Goal: Check status: Check status

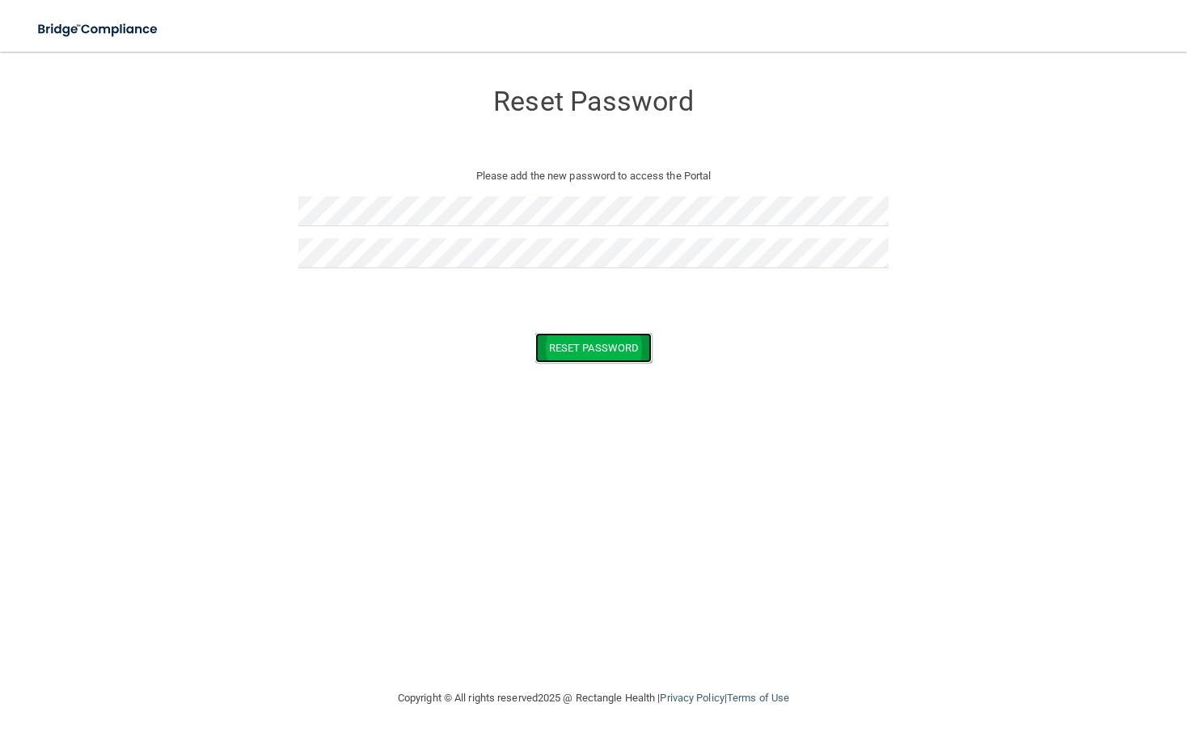
click at [582, 343] on button "Reset Password" at bounding box center [593, 348] width 116 height 30
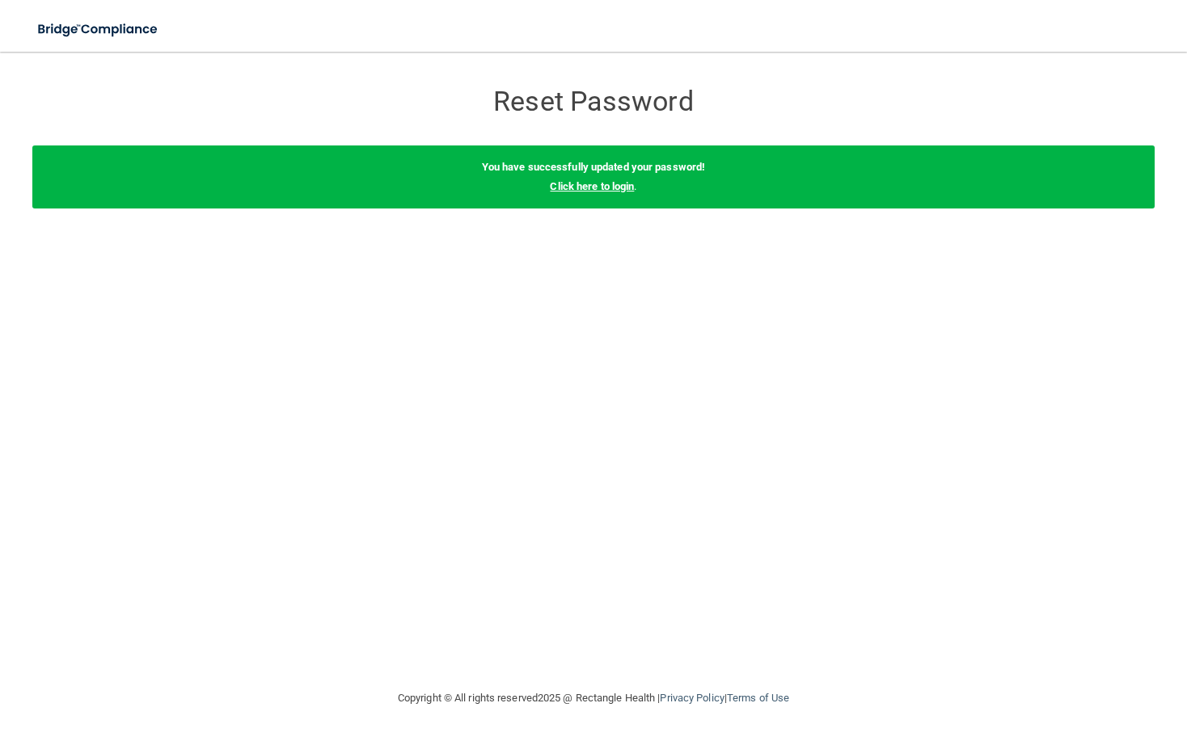
click at [576, 180] on link "Click here to login" at bounding box center [592, 186] width 84 height 12
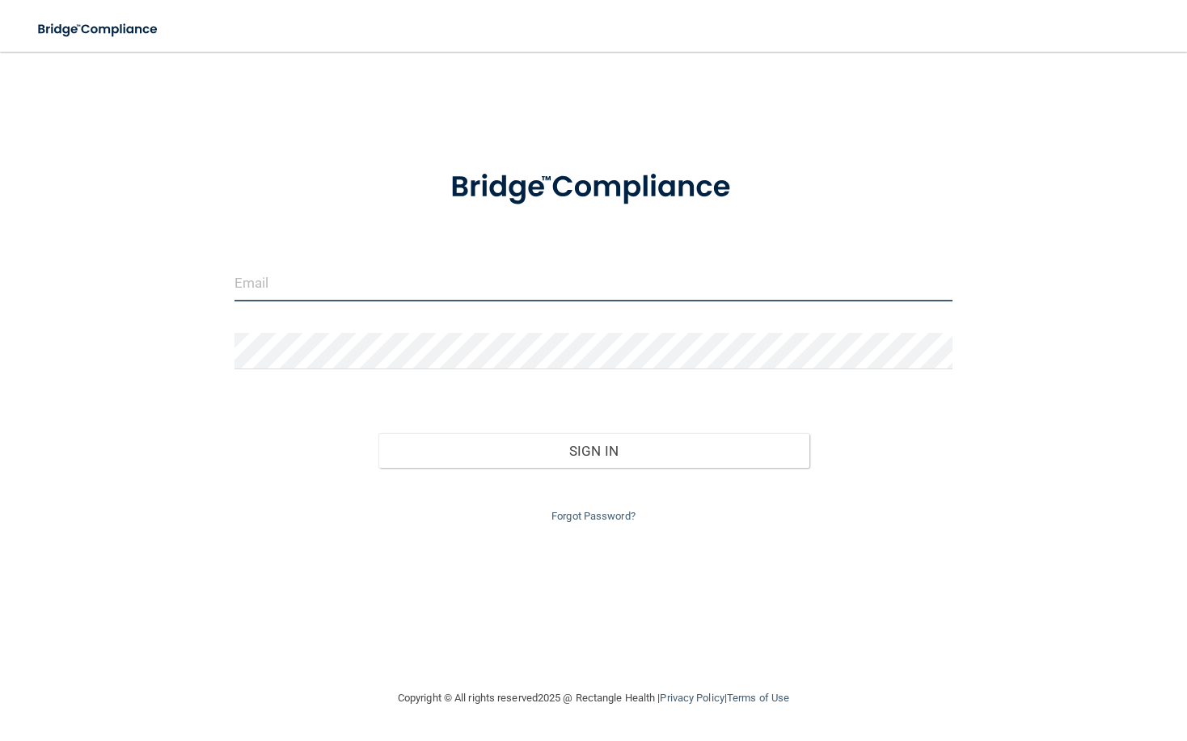
click at [508, 285] on input "email" at bounding box center [593, 283] width 718 height 36
type input "[PERSON_NAME][EMAIL_ADDRESS][PERSON_NAME][DOMAIN_NAME]"
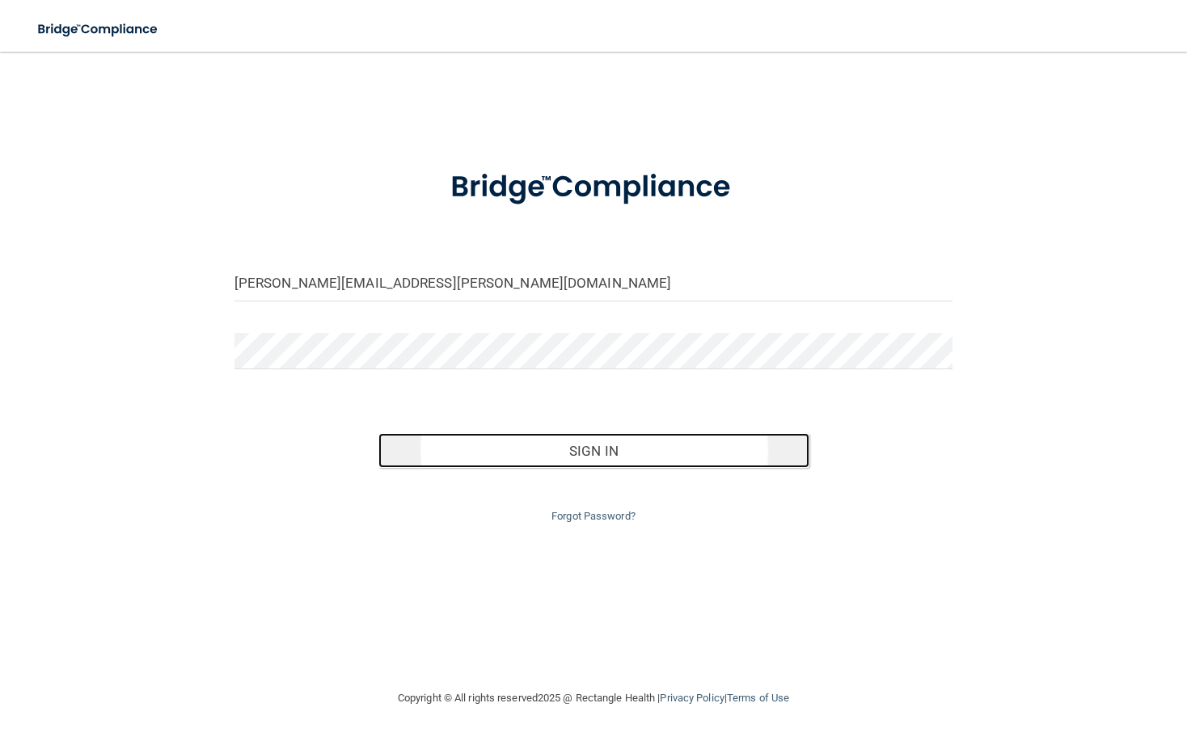
click at [509, 453] on button "Sign In" at bounding box center [593, 451] width 431 height 36
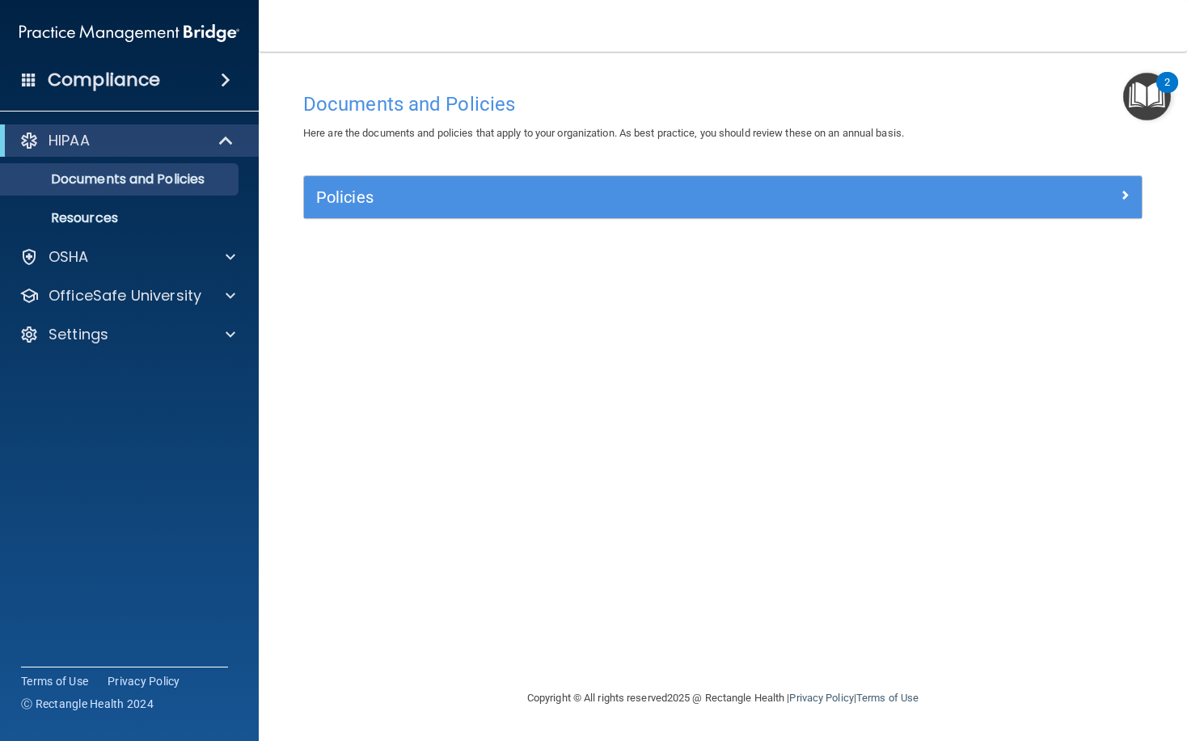
click at [414, 370] on div "Documents and Policies Here are the documents and policies that apply to your o…" at bounding box center [722, 386] width 863 height 605
click at [236, 336] on div at bounding box center [228, 334] width 40 height 19
click at [164, 375] on p "My Account" at bounding box center [121, 373] width 221 height 16
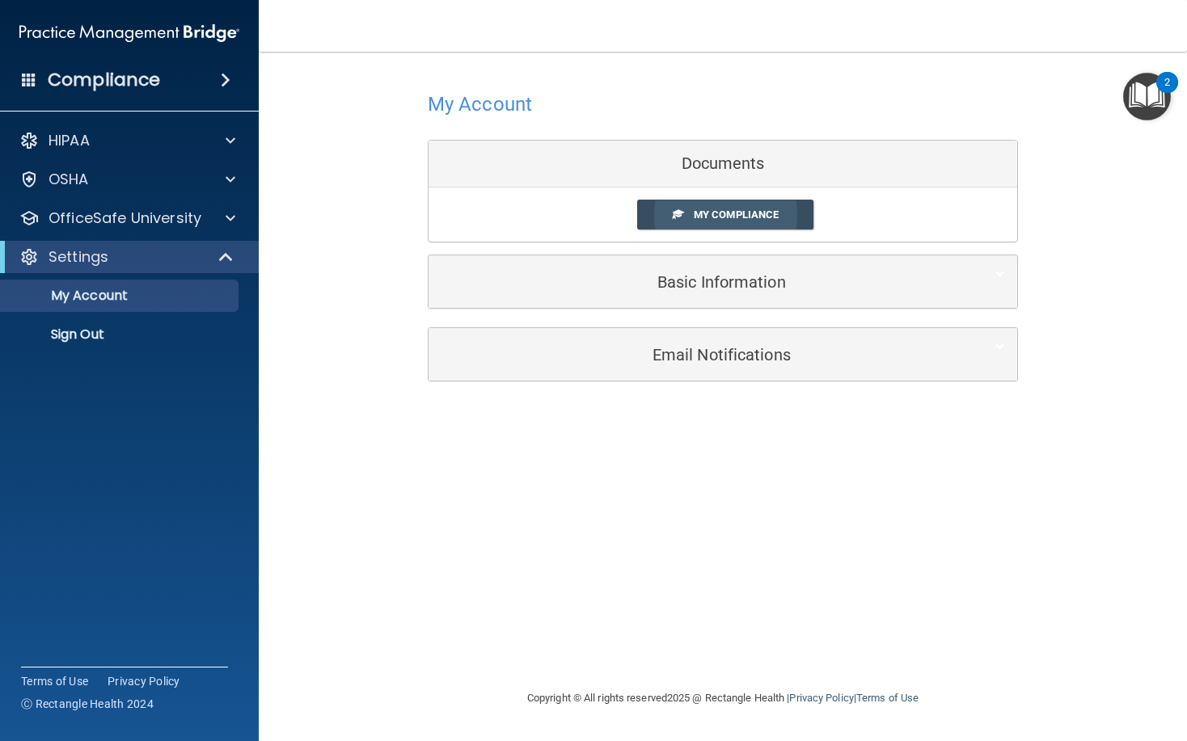
click at [687, 212] on link "My Compliance" at bounding box center [725, 215] width 177 height 30
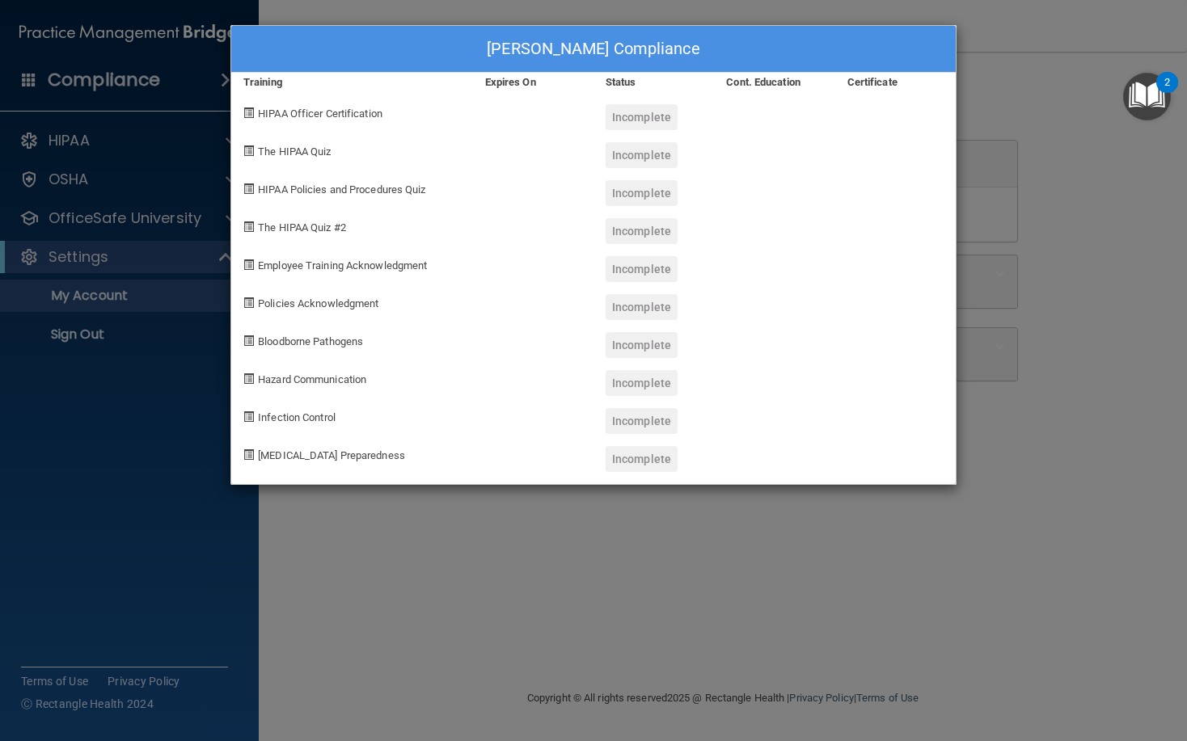
click at [517, 568] on div "[PERSON_NAME] Compliance Training Expires On Status Cont. Education Certificate…" at bounding box center [593, 370] width 1187 height 741
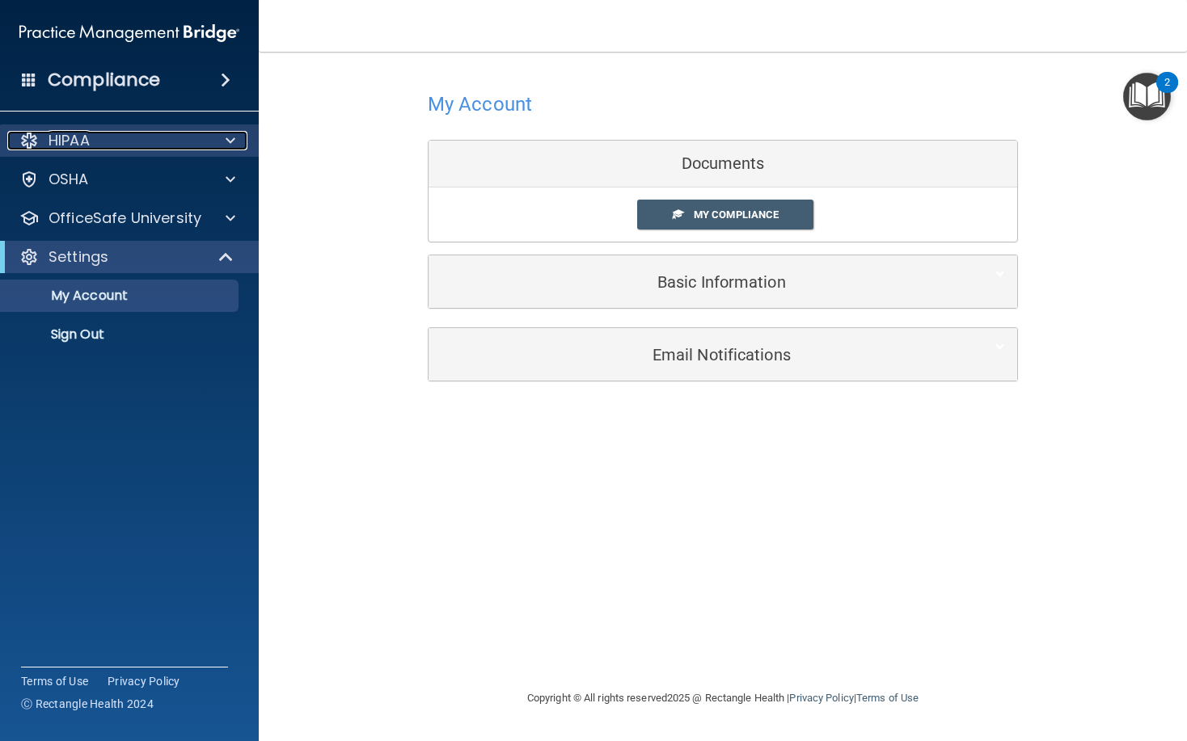
click at [230, 135] on span at bounding box center [231, 140] width 10 height 19
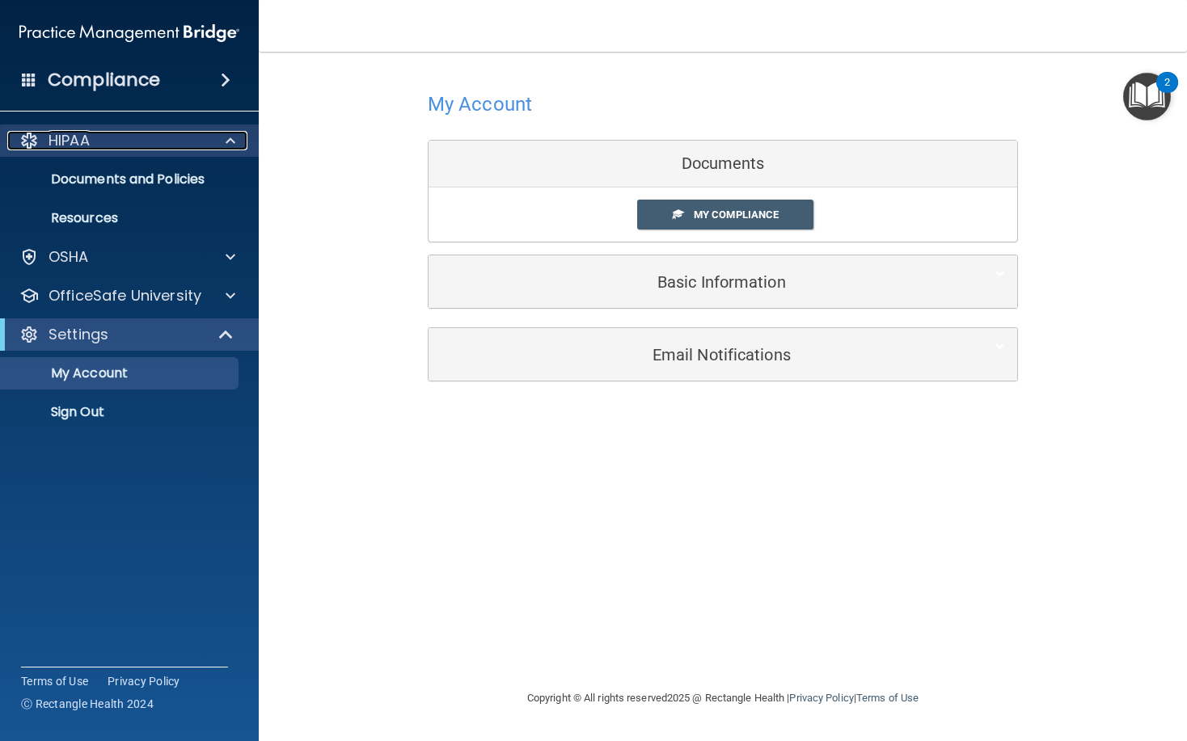
click at [230, 135] on span at bounding box center [231, 140] width 10 height 19
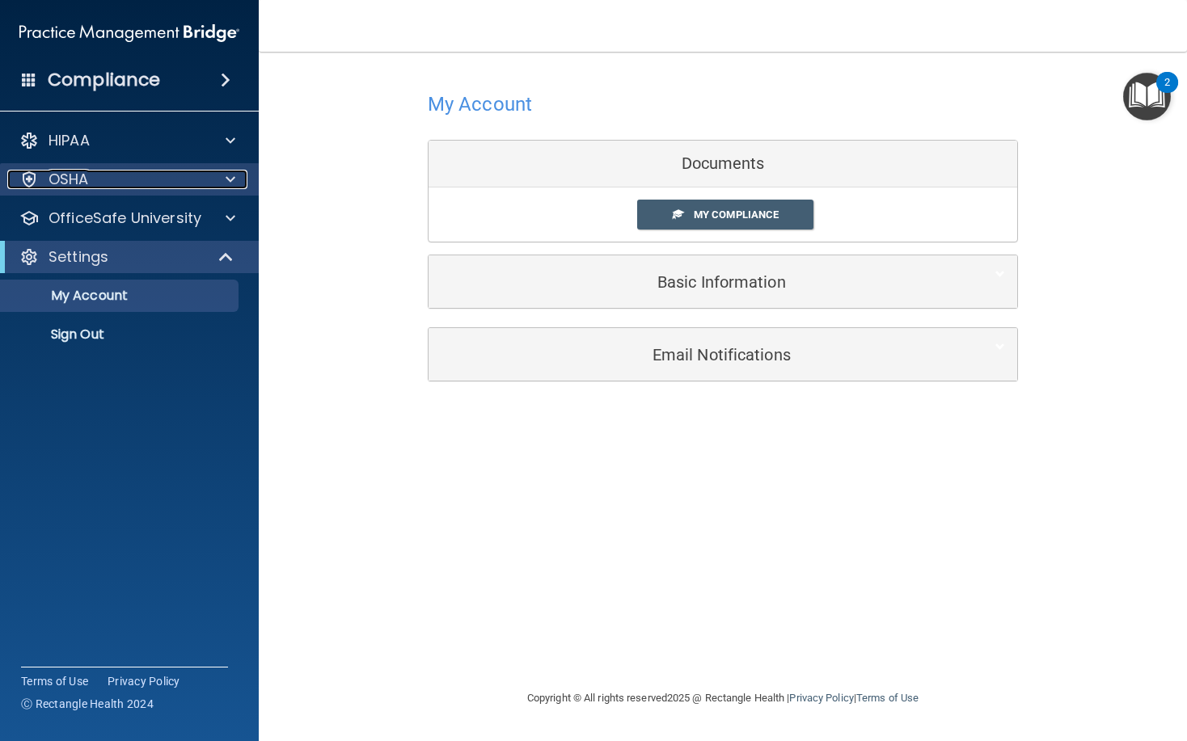
click at [230, 185] on span at bounding box center [231, 179] width 10 height 19
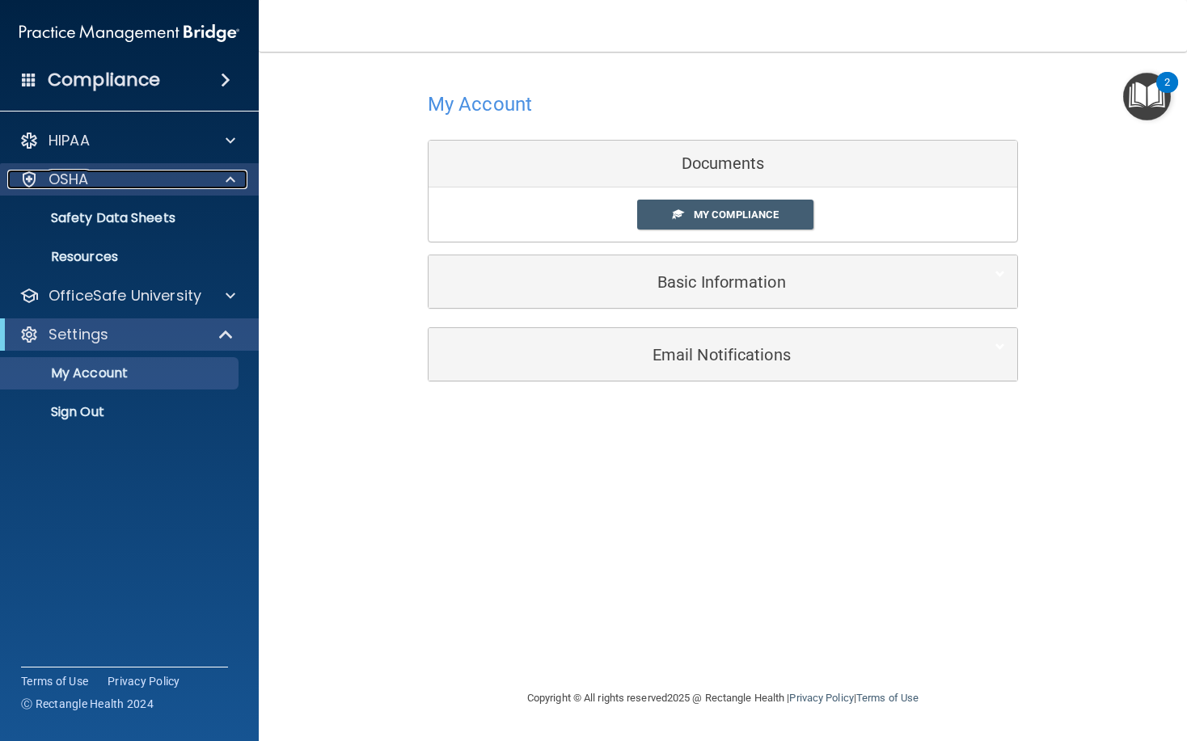
click at [230, 185] on span at bounding box center [231, 179] width 10 height 19
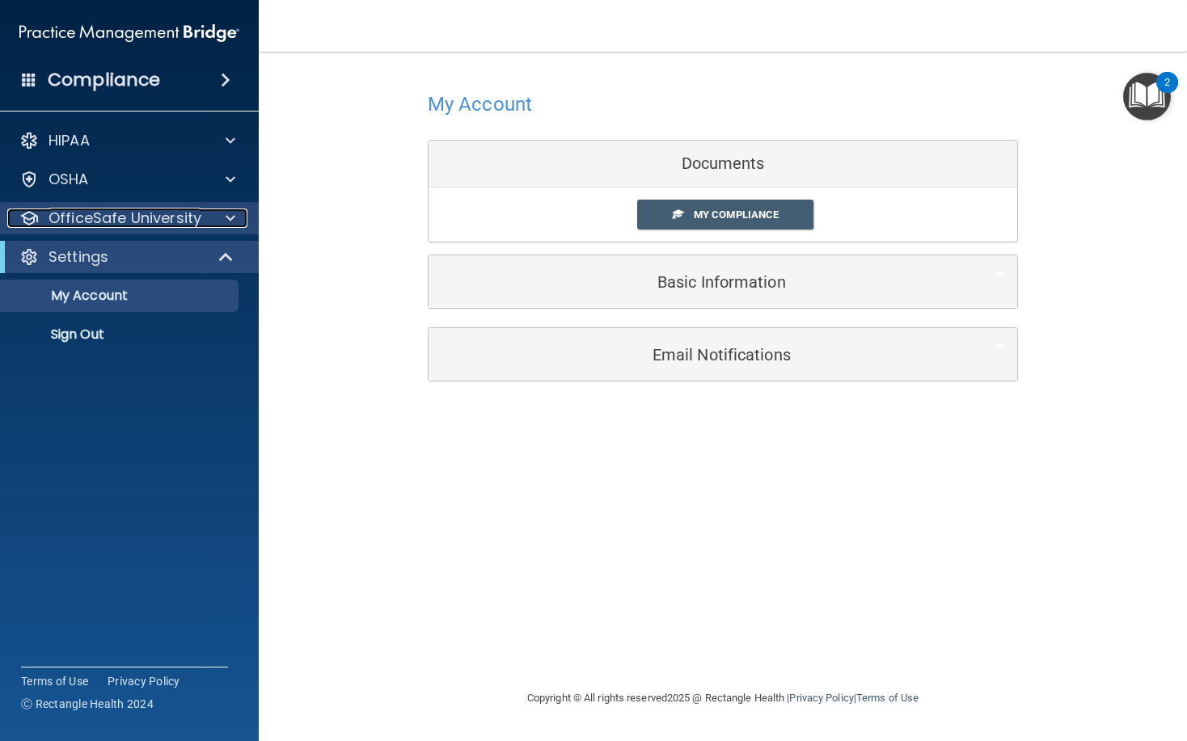
click at [231, 220] on span at bounding box center [231, 218] width 10 height 19
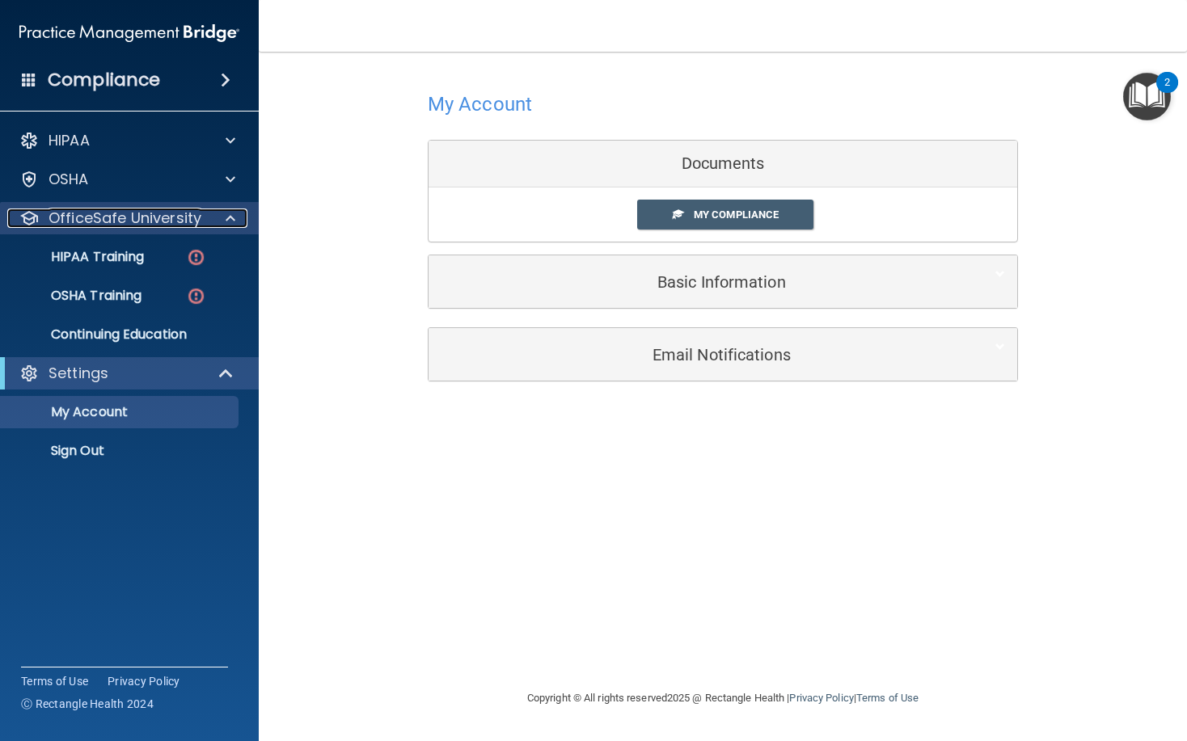
click at [231, 220] on span at bounding box center [231, 218] width 10 height 19
